Goal: Navigation & Orientation: Find specific page/section

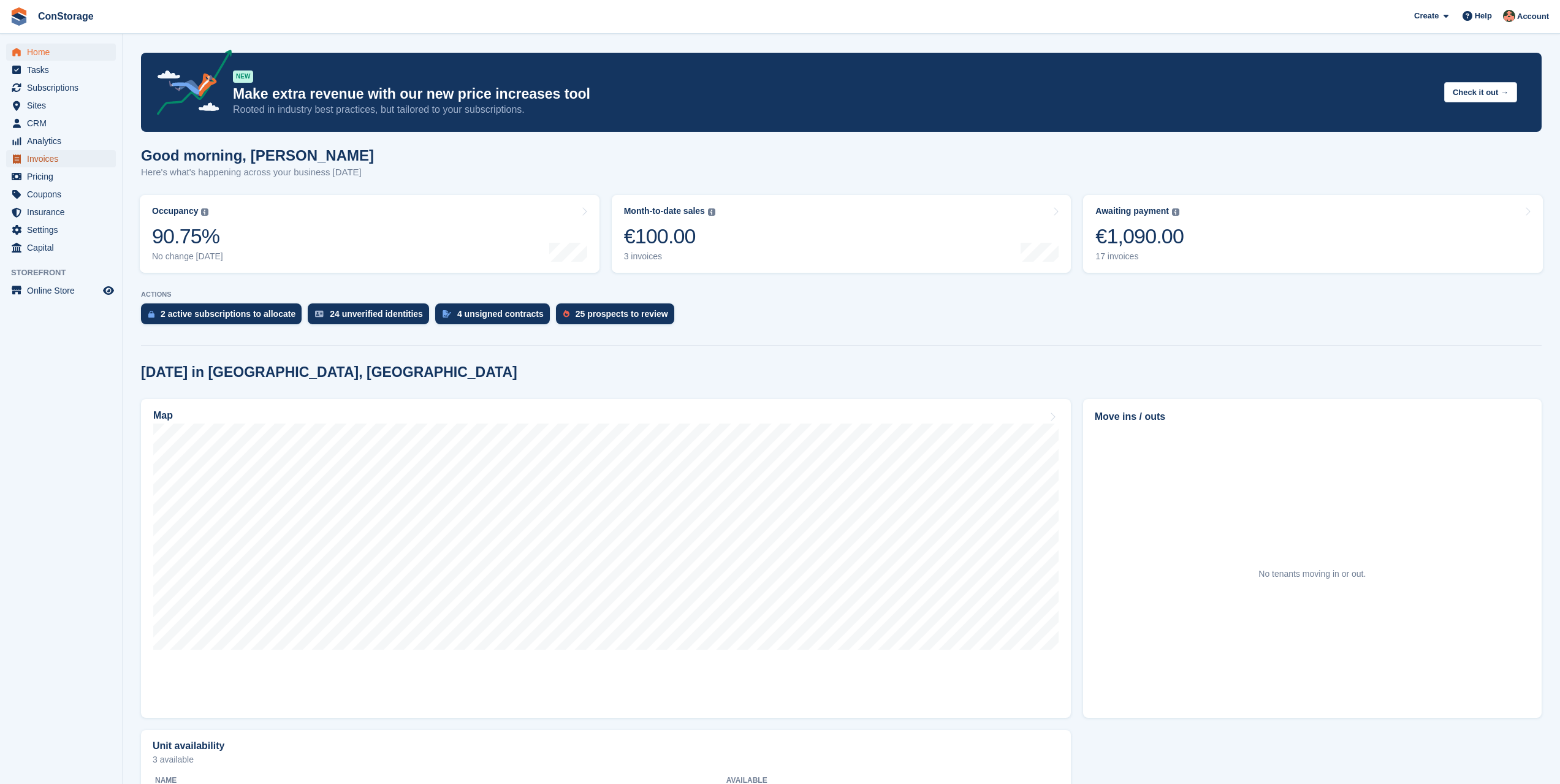
click at [60, 160] on span "Invoices" at bounding box center [64, 158] width 74 height 17
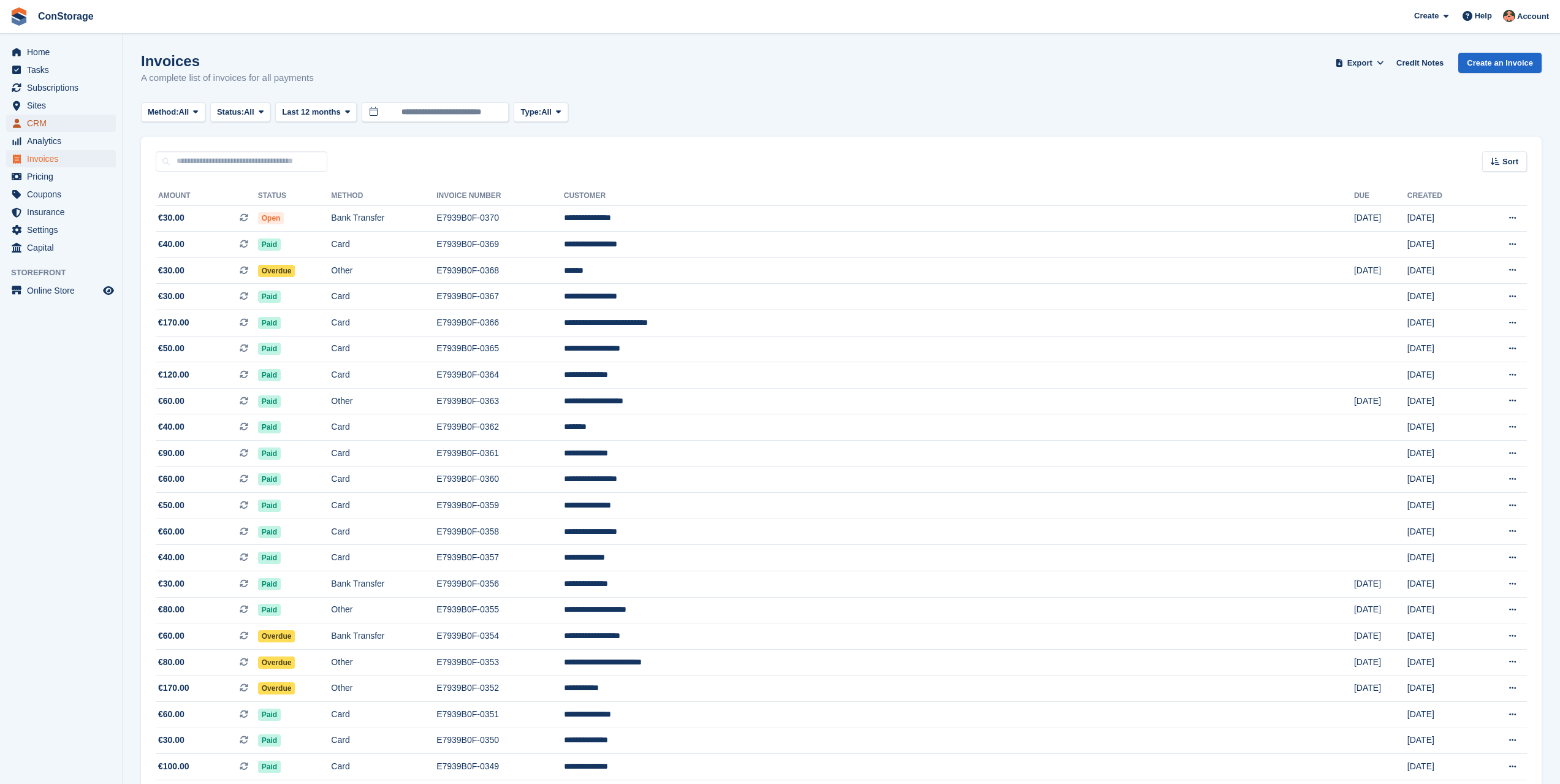
click at [47, 125] on span "CRM" at bounding box center [64, 123] width 74 height 17
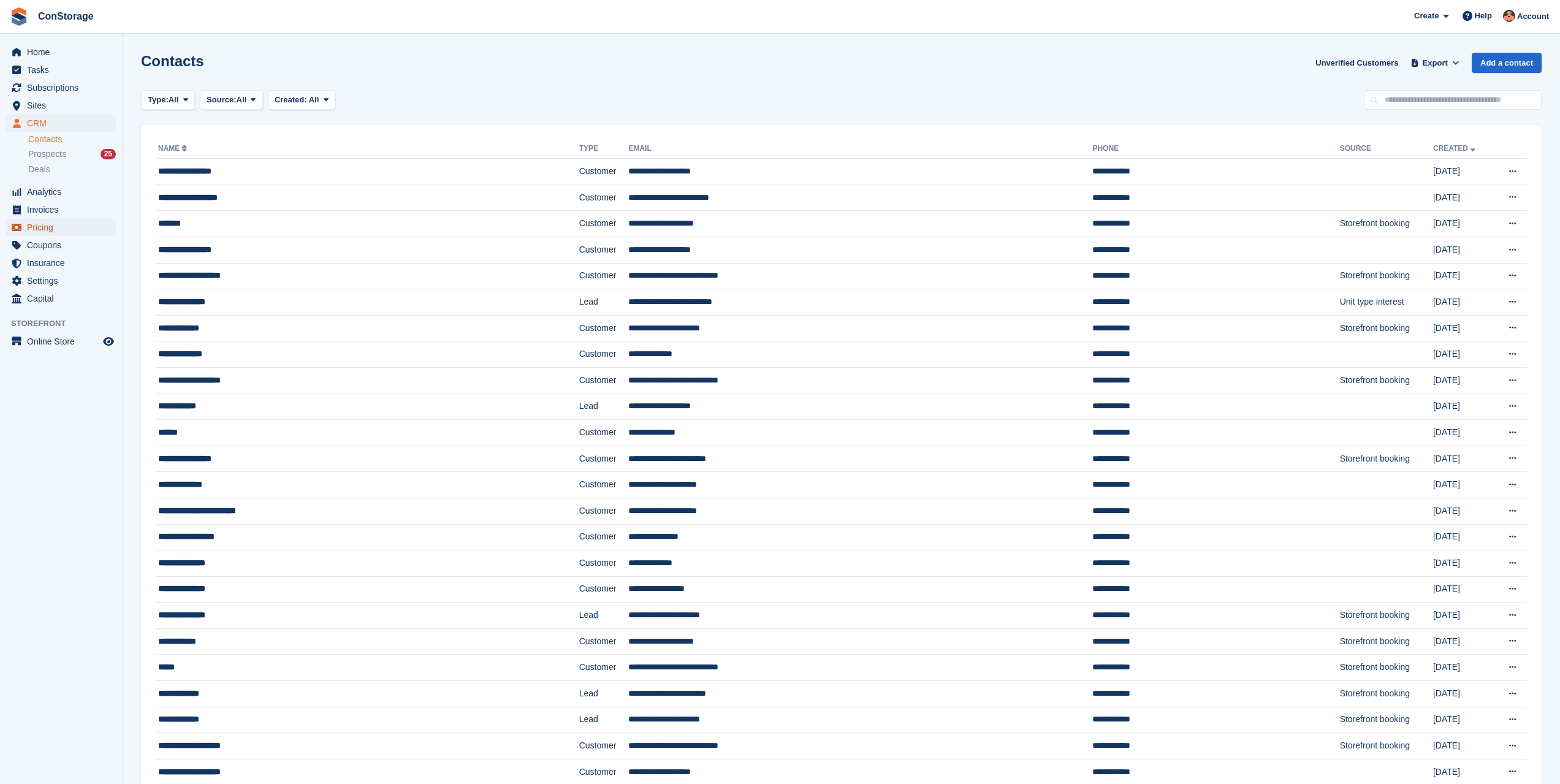
click at [57, 225] on span "Pricing" at bounding box center [64, 227] width 74 height 17
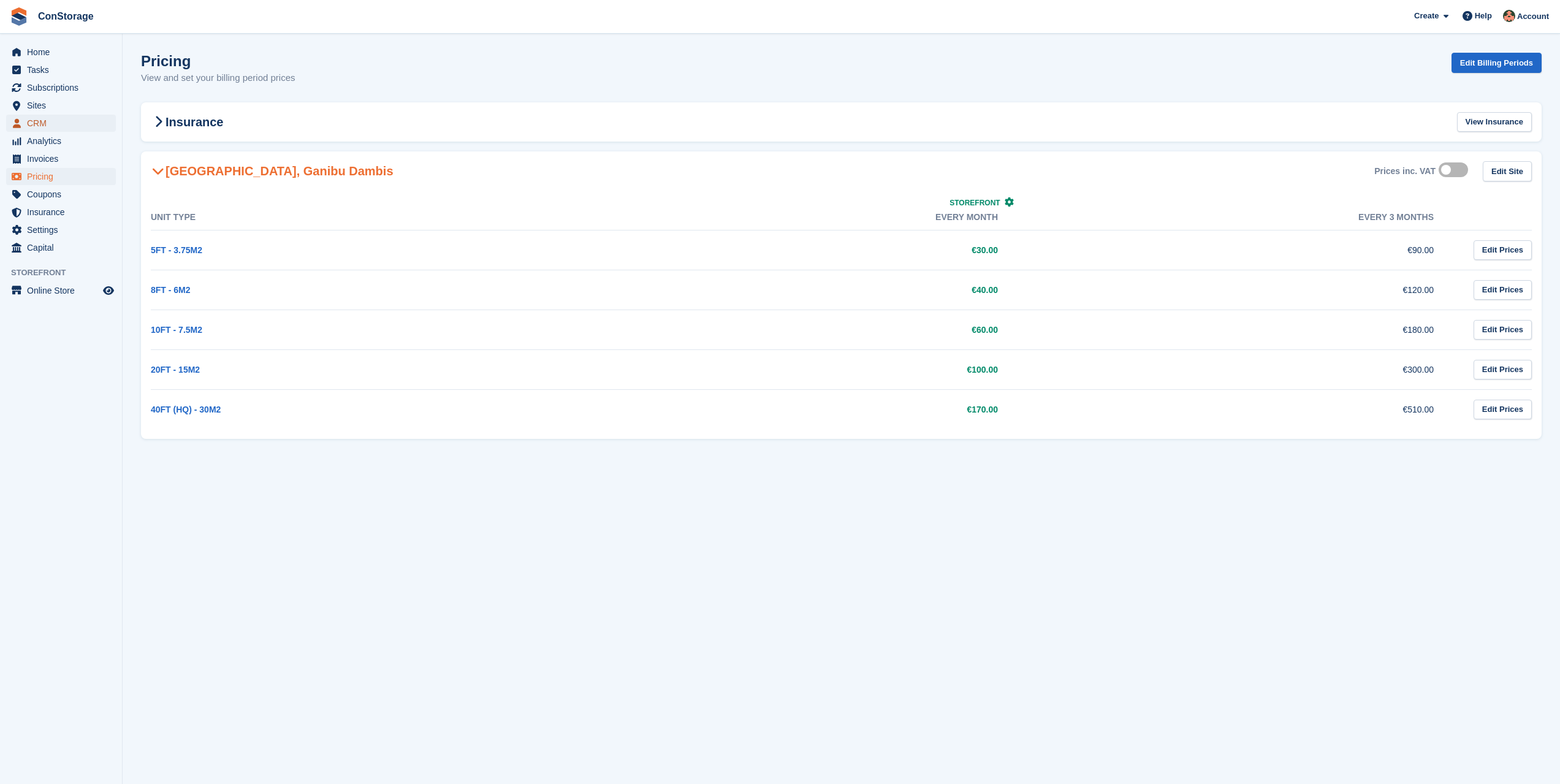
click at [56, 119] on span "CRM" at bounding box center [64, 123] width 74 height 17
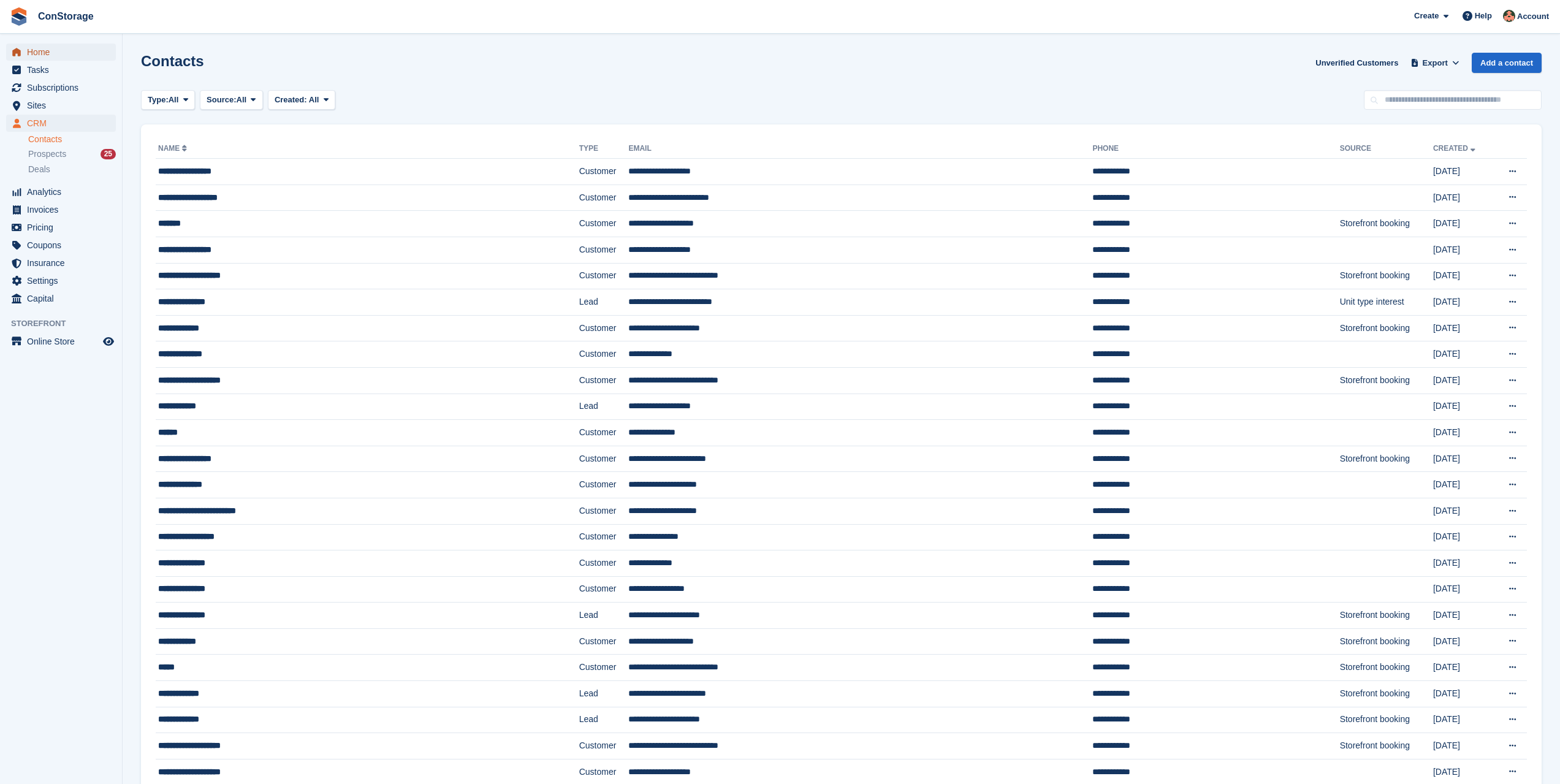
click at [53, 53] on span "Home" at bounding box center [64, 52] width 74 height 17
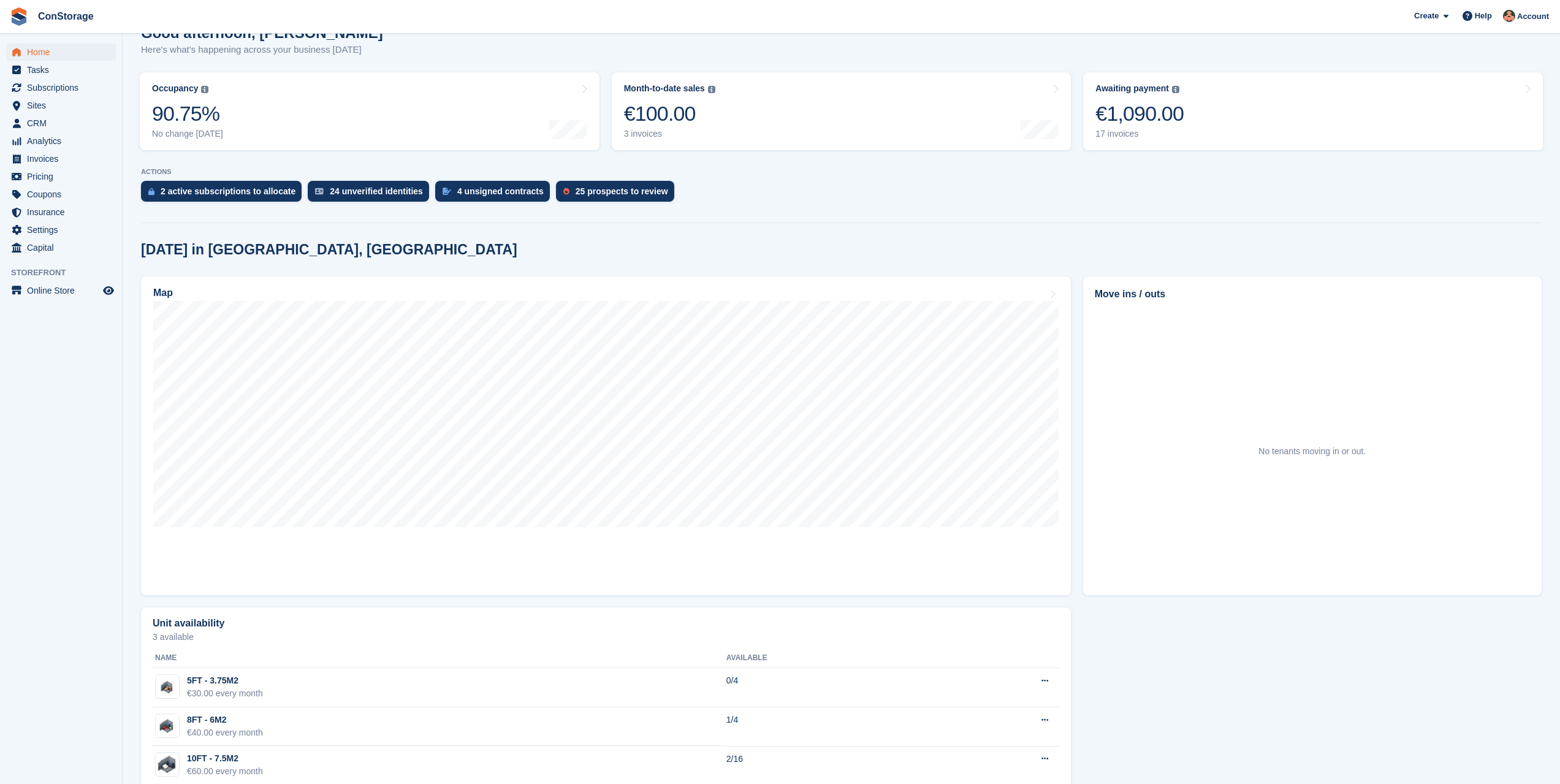
scroll to position [61, 0]
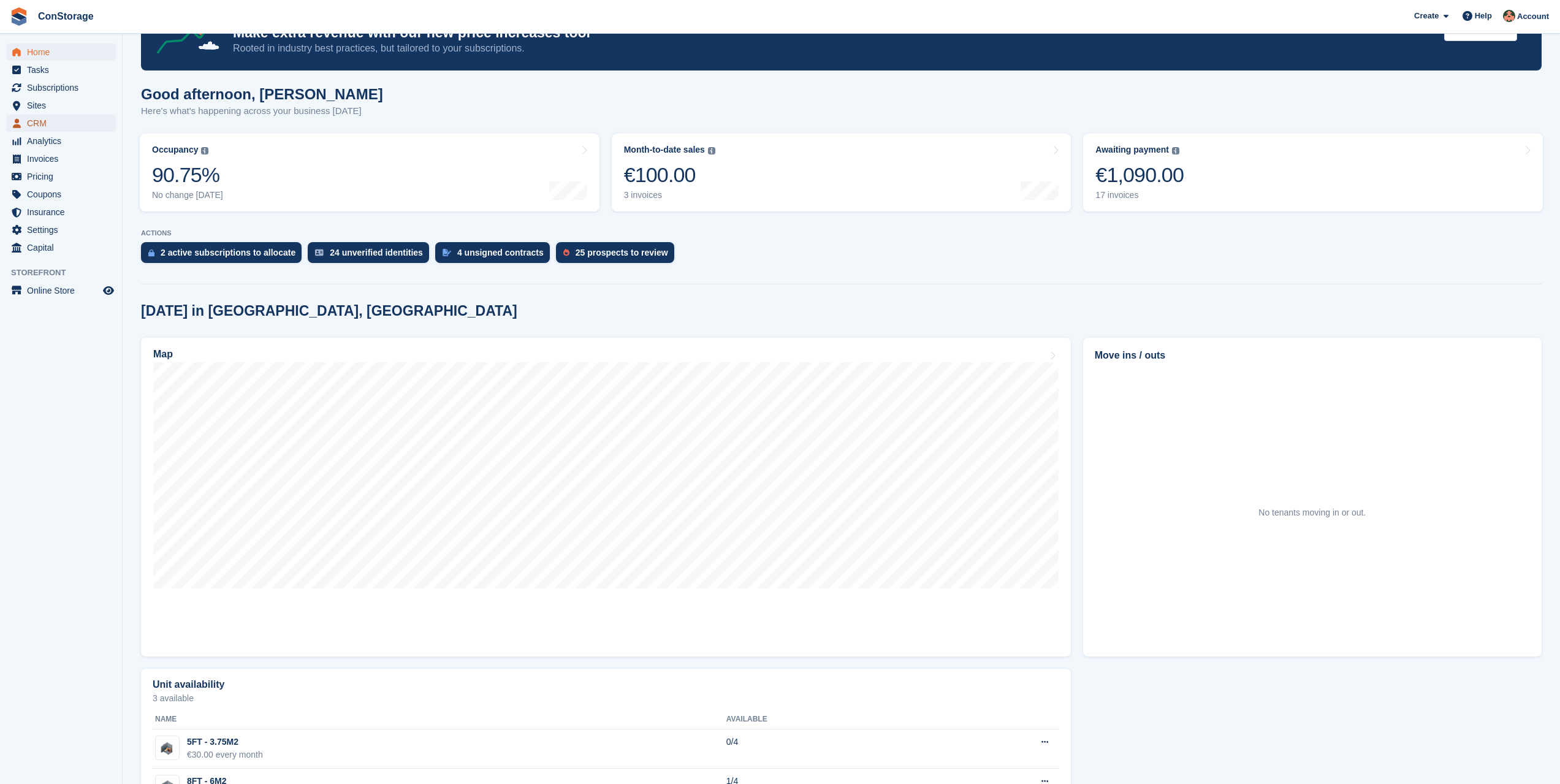
click at [59, 129] on span "CRM" at bounding box center [64, 123] width 74 height 17
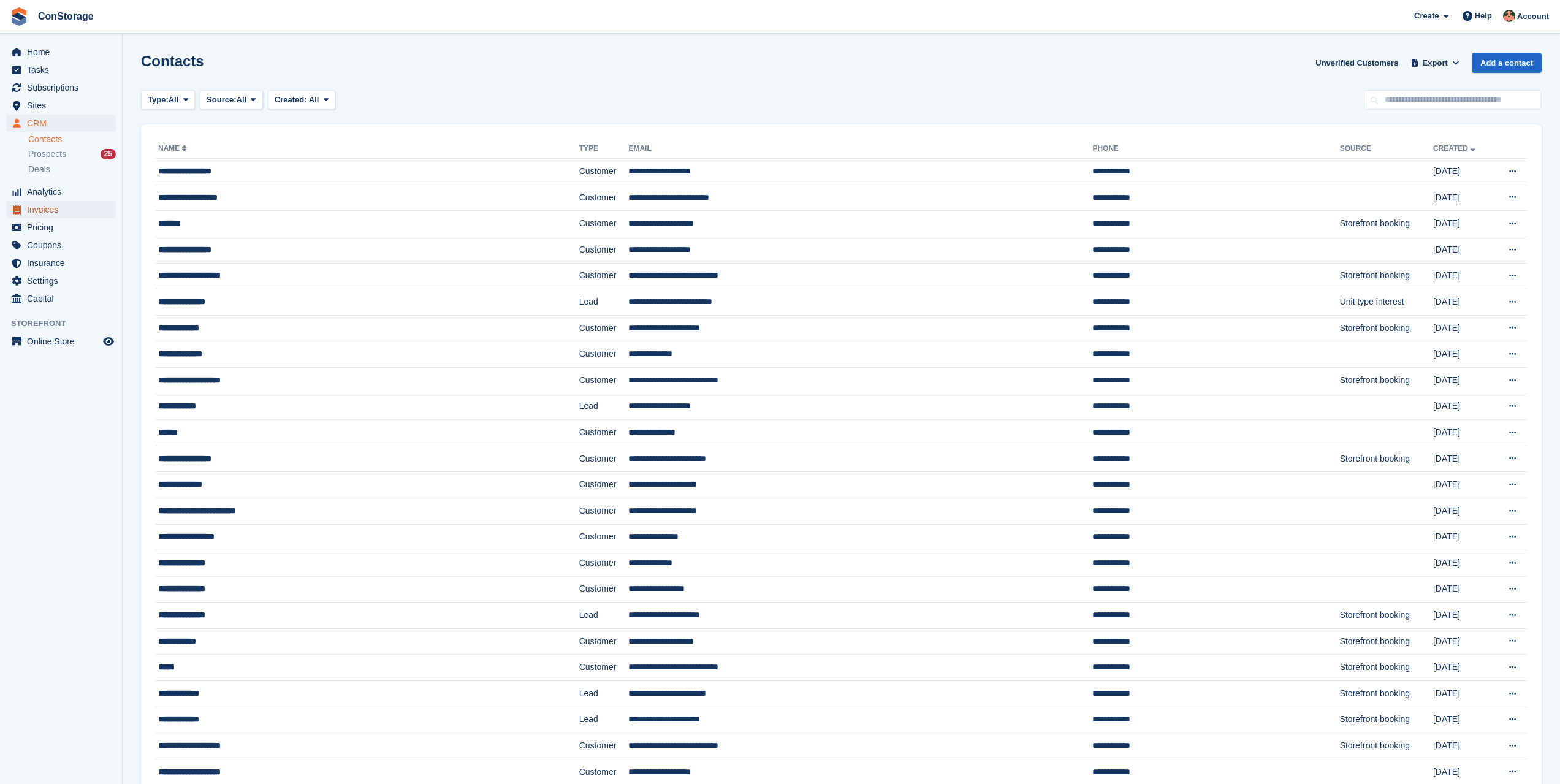
click at [56, 206] on span "Invoices" at bounding box center [64, 209] width 74 height 17
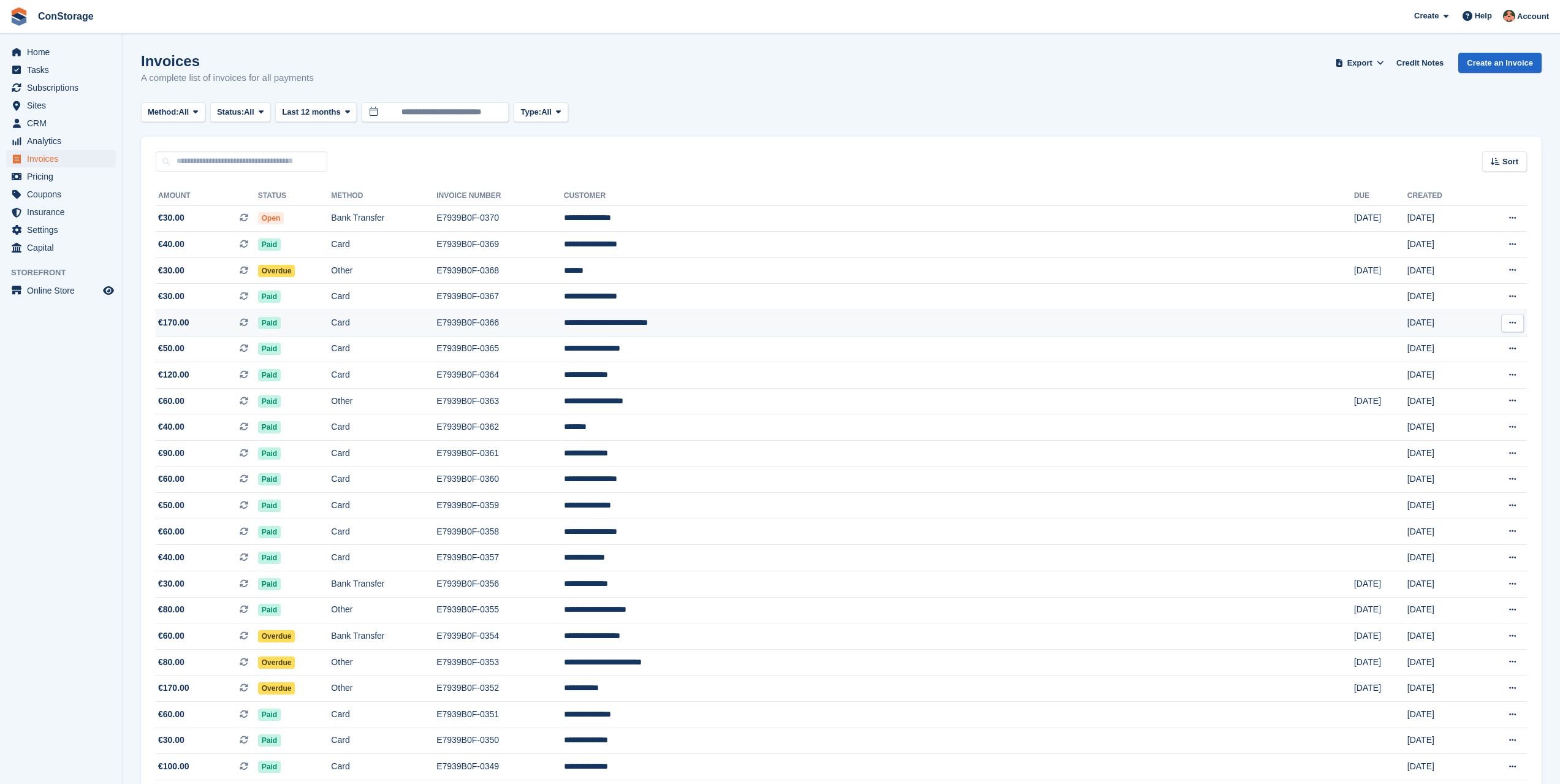
click at [564, 314] on td "E7939B0F-0366" at bounding box center [500, 324] width 127 height 26
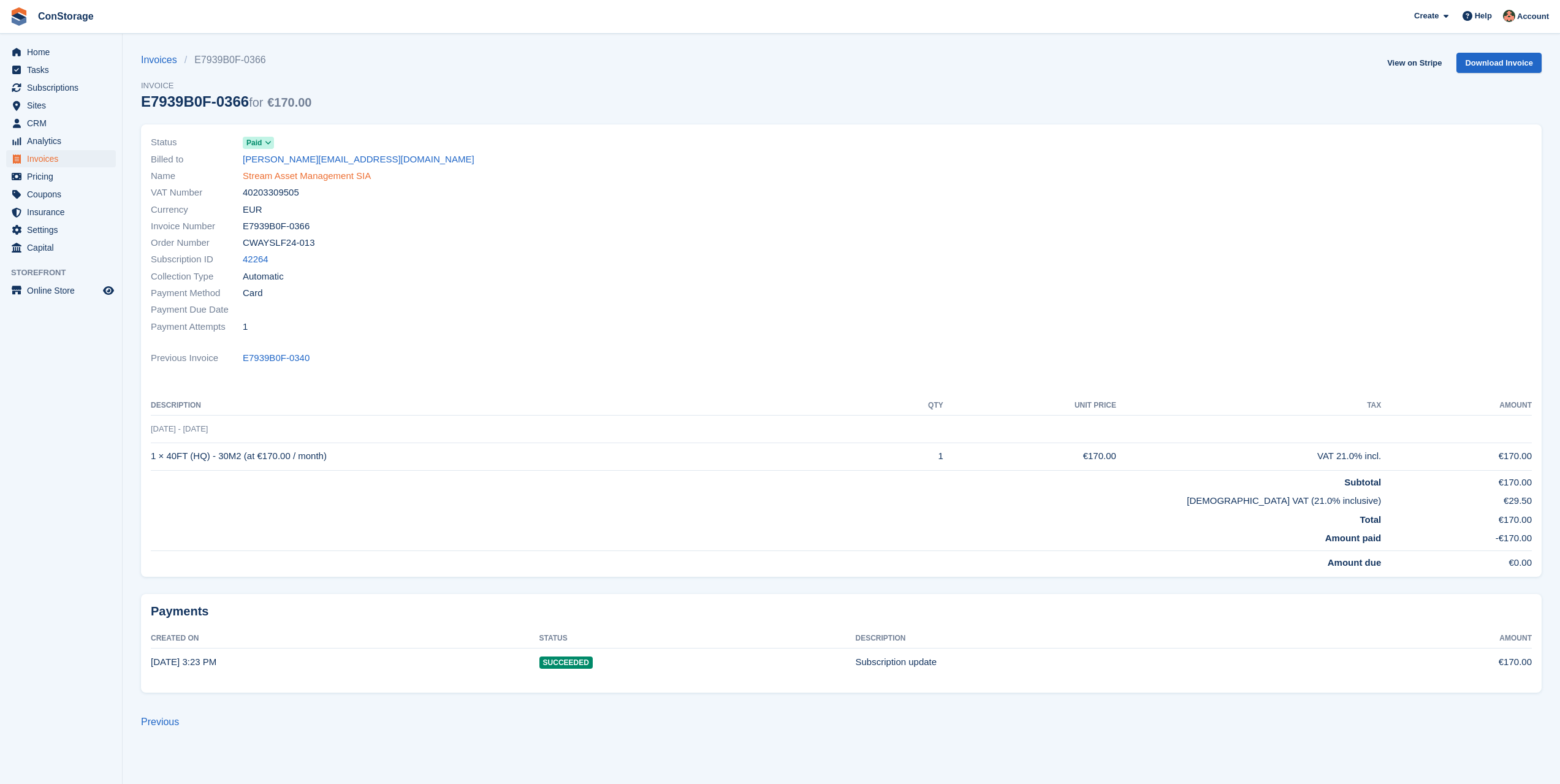
click at [300, 172] on link "Stream Asset Management SIA" at bounding box center [307, 176] width 128 height 14
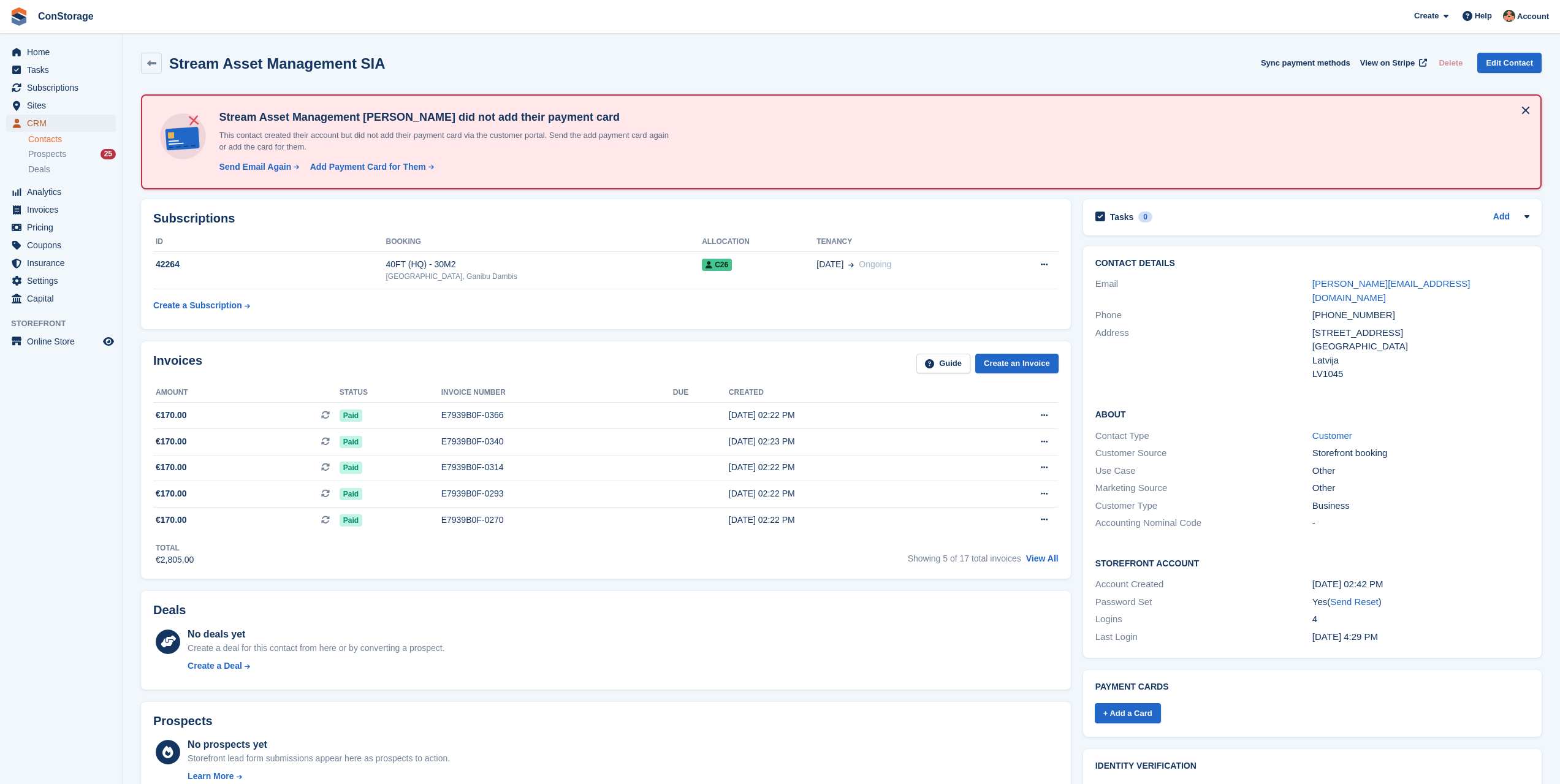
click at [56, 125] on span "CRM" at bounding box center [64, 123] width 74 height 17
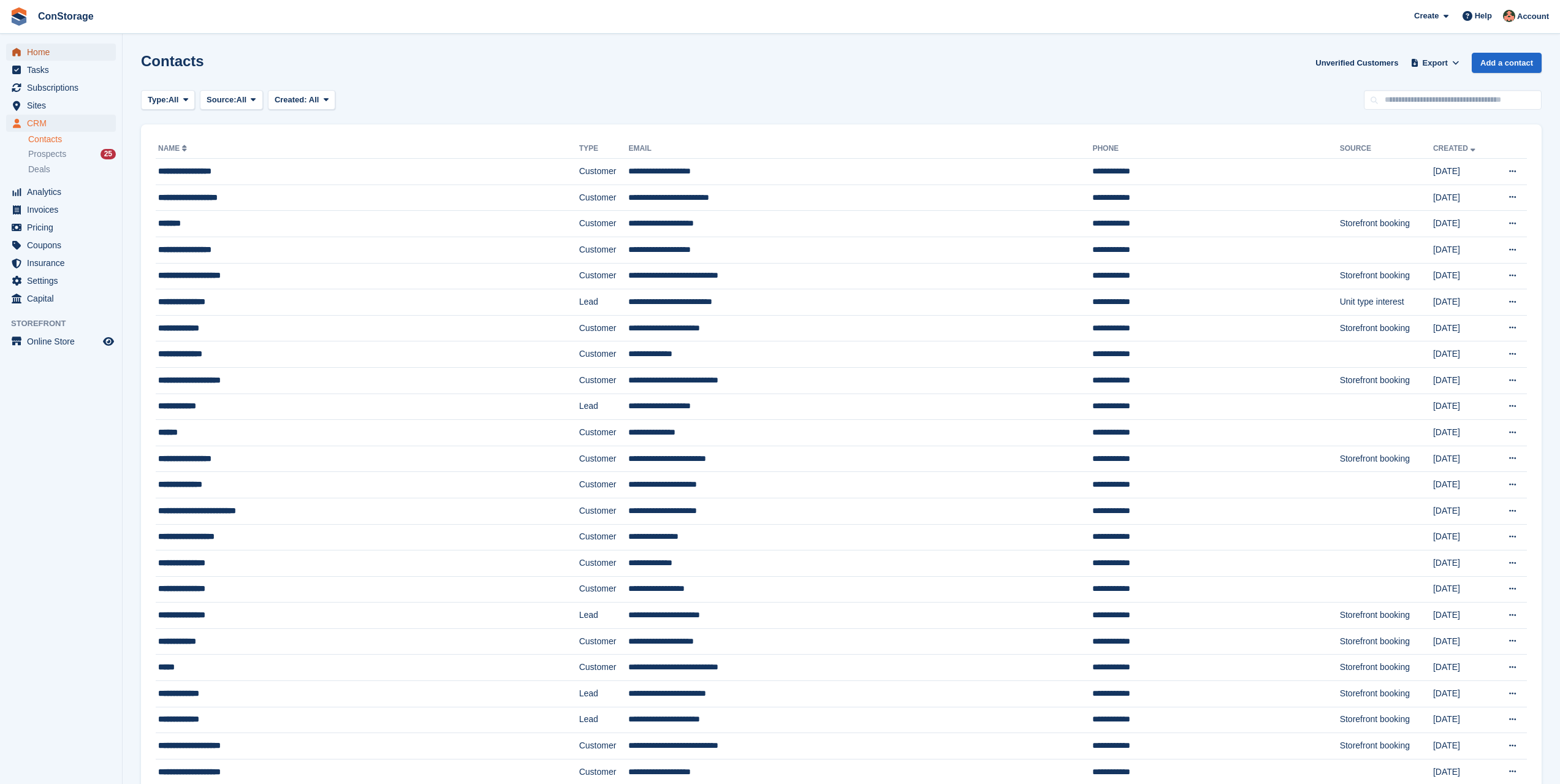
click at [73, 56] on span "Home" at bounding box center [64, 52] width 74 height 17
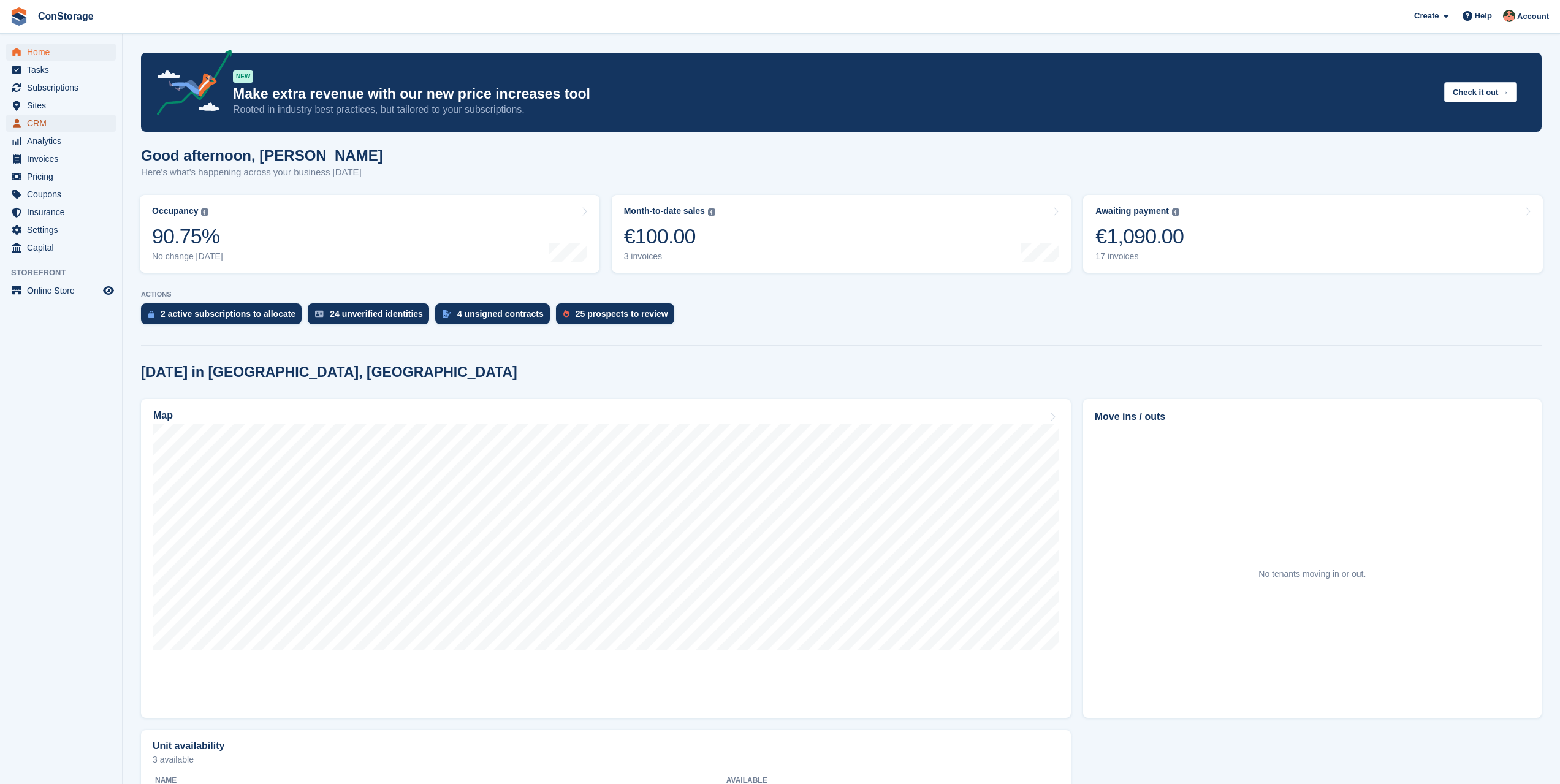
click at [61, 120] on span "CRM" at bounding box center [64, 123] width 74 height 17
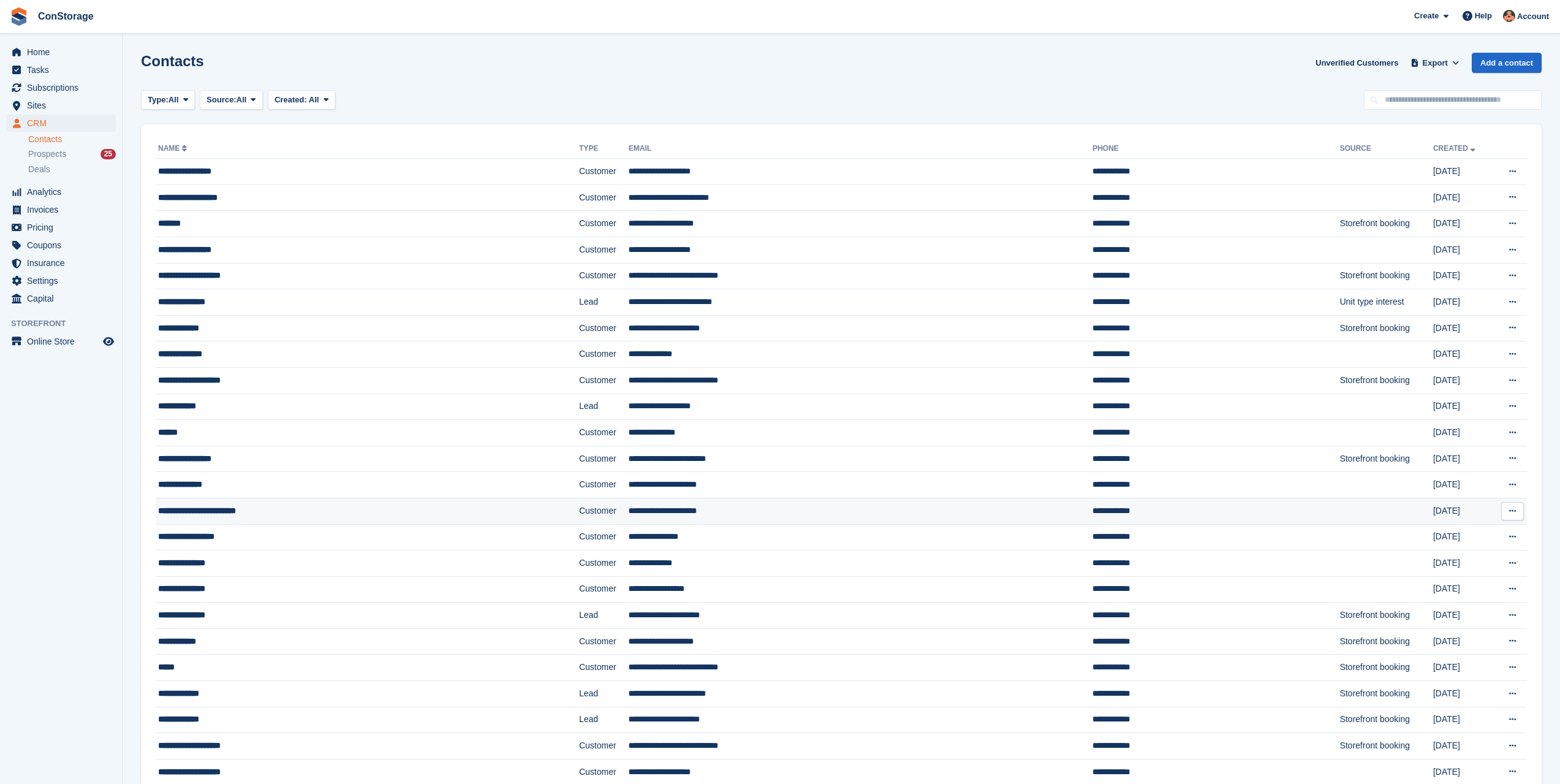
click at [266, 512] on div "**********" at bounding box center [316, 511] width 315 height 13
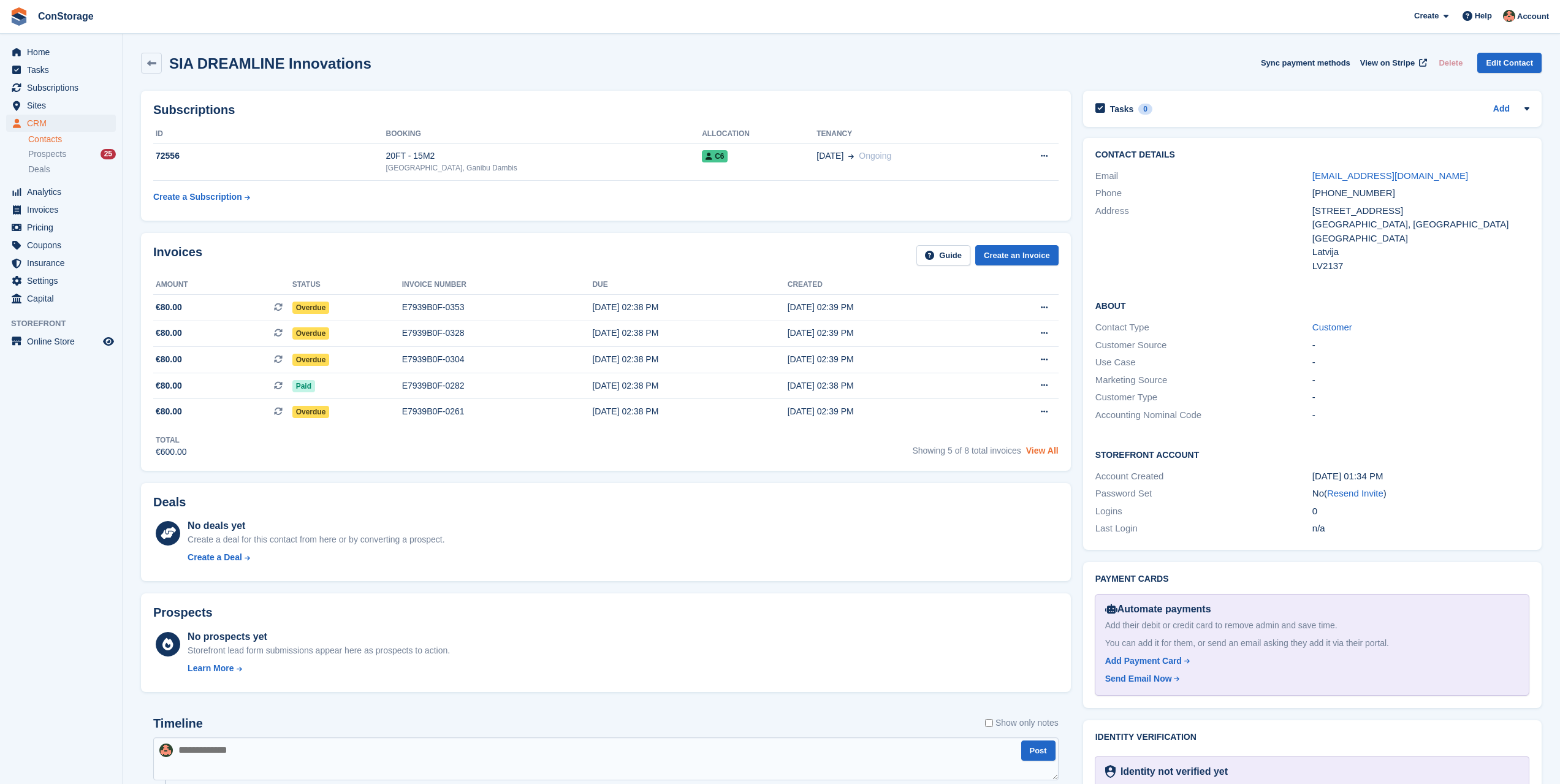
click at [1041, 452] on link "View All" at bounding box center [1042, 450] width 32 height 10
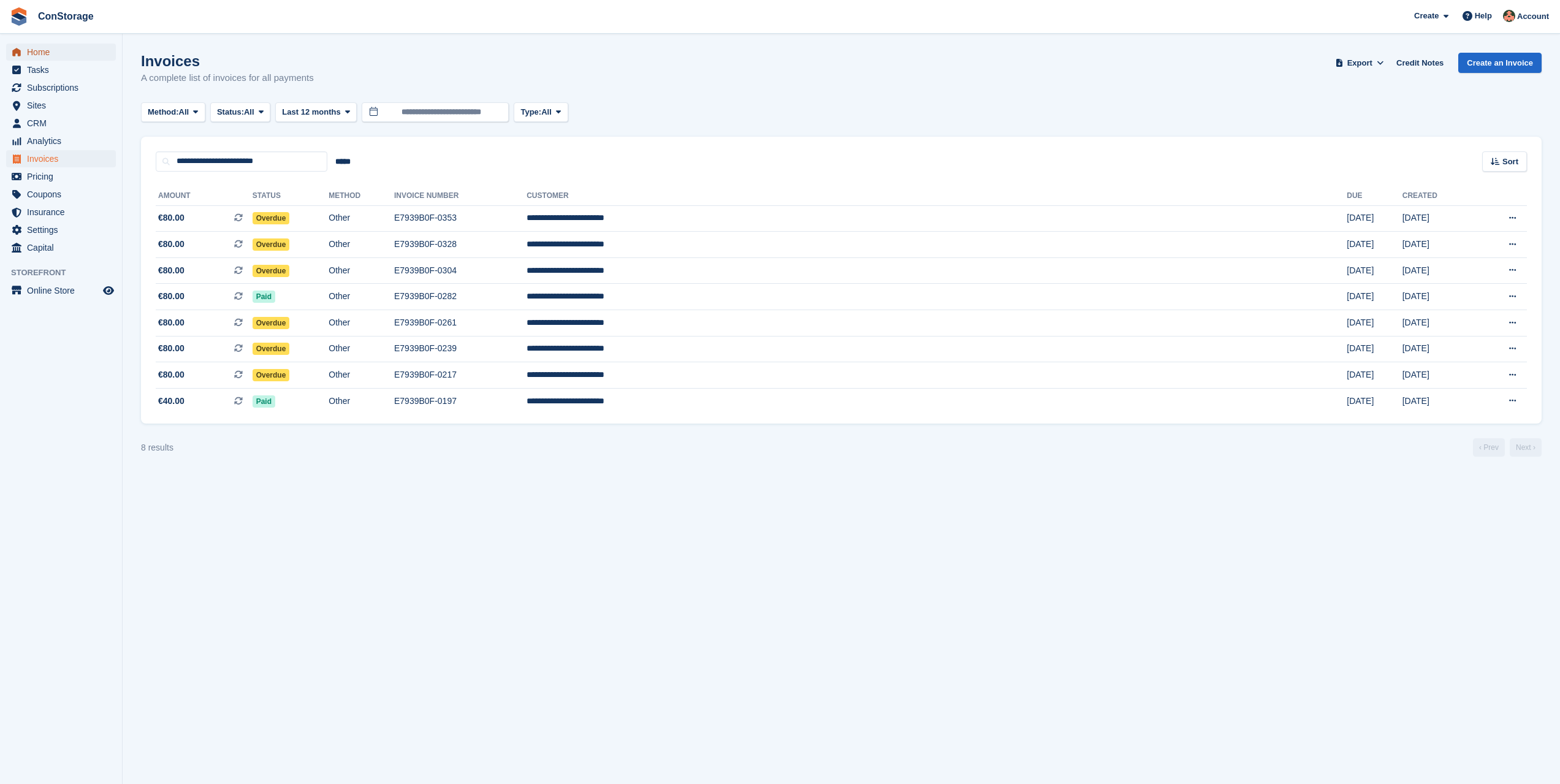
click at [54, 50] on span "Home" at bounding box center [64, 52] width 74 height 17
